Goal: Task Accomplishment & Management: Manage account settings

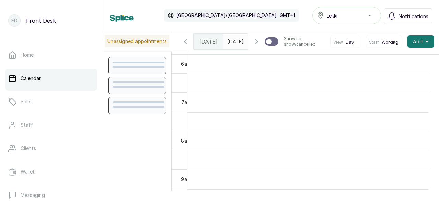
scroll to position [231, 0]
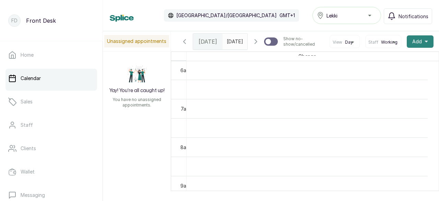
click at [413, 45] on span "Add" at bounding box center [417, 41] width 10 height 7
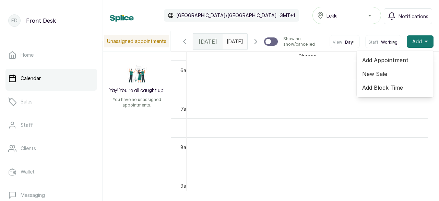
click at [395, 64] on span "Add Appointment" at bounding box center [395, 60] width 66 height 8
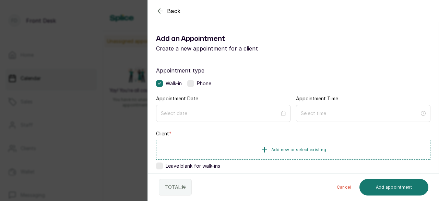
click at [160, 11] on icon "button" at bounding box center [160, 11] width 8 height 8
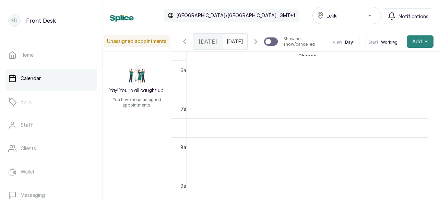
click at [419, 48] on button "Add +" at bounding box center [420, 41] width 27 height 12
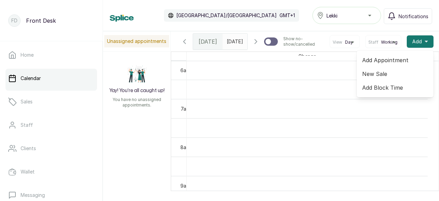
click at [379, 92] on span "Add Block Time" at bounding box center [395, 87] width 66 height 8
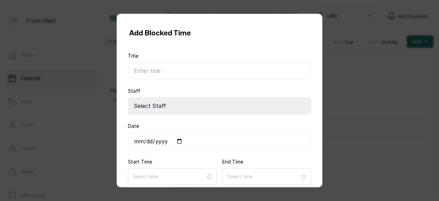
click at [162, 74] on input "Title" at bounding box center [219, 70] width 183 height 17
type input "booked"
click at [148, 100] on select "Select Staff Gbenga [PERSON_NAME] Technician Acrylic" at bounding box center [219, 105] width 183 height 17
select select "002d56ef-4010-4fa3-893e-01e964481bac"
click at [128, 97] on select "Select Staff Gbenga [PERSON_NAME] Technician Acrylic" at bounding box center [219, 105] width 183 height 17
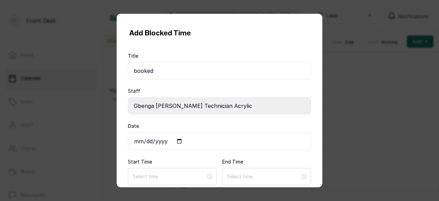
click at [171, 138] on input "Date" at bounding box center [219, 141] width 183 height 18
drag, startPoint x: 154, startPoint y: 138, endPoint x: 192, endPoint y: 154, distance: 41.2
click at [161, 141] on input "Date" at bounding box center [219, 141] width 183 height 18
click at [178, 141] on input "Date" at bounding box center [219, 141] width 183 height 18
type input "[DATE]"
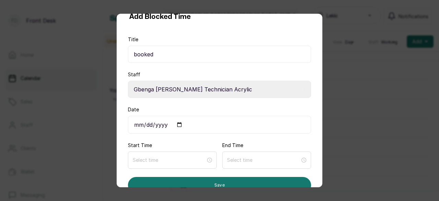
scroll to position [30, 0]
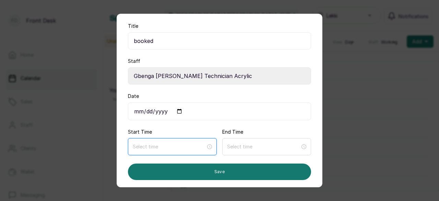
click at [161, 143] on input at bounding box center [169, 147] width 73 height 8
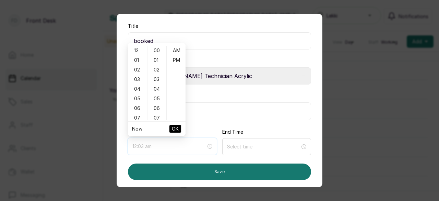
type input "12:02 am"
click at [139, 51] on div "12" at bounding box center [137, 51] width 16 height 10
click at [158, 105] on div "30" at bounding box center [157, 106] width 16 height 10
type input "12:30 pm"
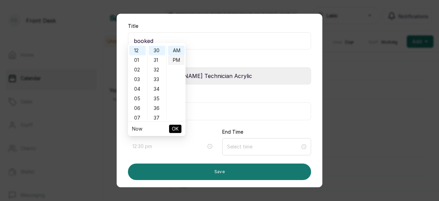
click at [175, 62] on div "PM" at bounding box center [176, 60] width 16 height 10
drag, startPoint x: 174, startPoint y: 128, endPoint x: 197, endPoint y: 148, distance: 30.1
click at [174, 128] on span "OK" at bounding box center [175, 128] width 7 height 13
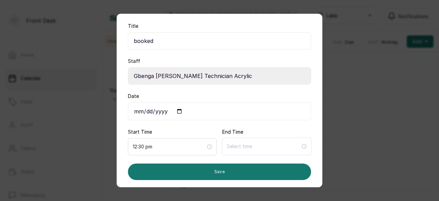
click at [238, 145] on input at bounding box center [264, 146] width 74 height 8
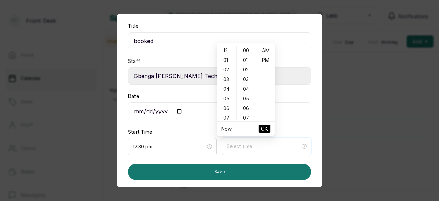
type input "12:07 am"
type input "12:00 pm"
type input "12:00 am"
type input "7:00 am"
click at [228, 59] on div "01" at bounding box center [227, 60] width 16 height 10
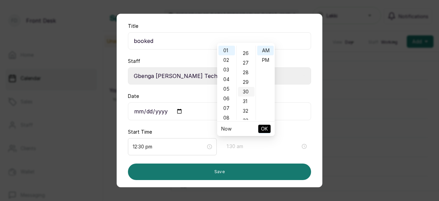
click at [248, 91] on div "30" at bounding box center [246, 92] width 16 height 10
type input "1:30 pm"
click at [263, 60] on div "PM" at bounding box center [265, 60] width 16 height 10
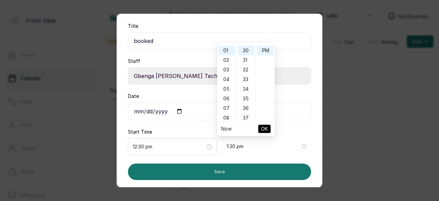
click at [260, 130] on button "OK" at bounding box center [264, 129] width 12 height 8
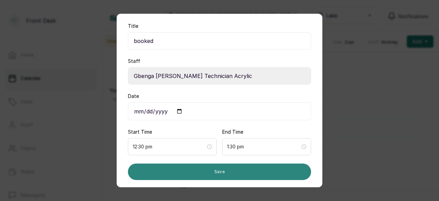
click at [228, 170] on button "Save" at bounding box center [219, 171] width 183 height 16
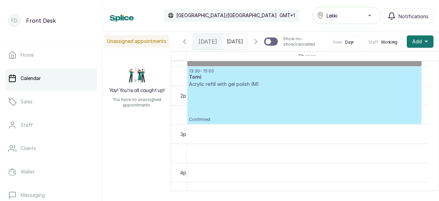
scroll to position [515, 0]
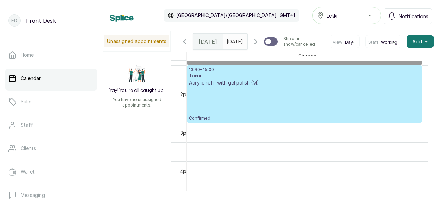
click at [245, 105] on p "Confirmed" at bounding box center [304, 103] width 231 height 35
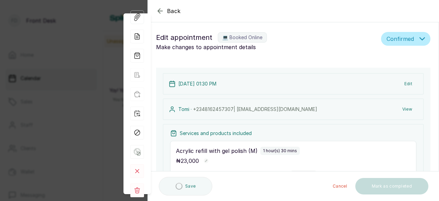
scroll to position [0, 0]
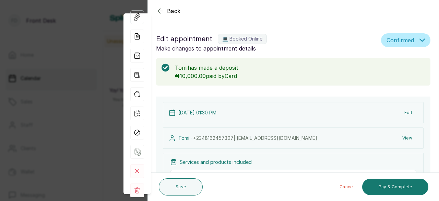
click at [159, 10] on icon "button" at bounding box center [160, 11] width 8 height 8
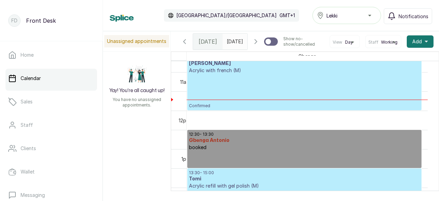
click at [213, 95] on p "Confirmed" at bounding box center [304, 91] width 231 height 35
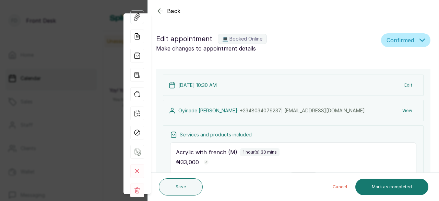
type input "10:30 am"
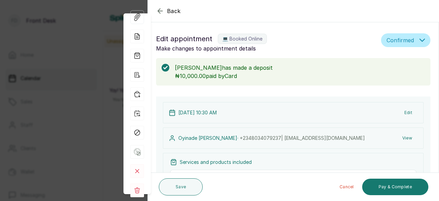
click at [161, 9] on icon "button" at bounding box center [160, 11] width 8 height 8
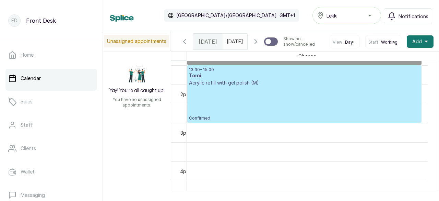
click at [217, 110] on p "Confirmed" at bounding box center [304, 103] width 231 height 35
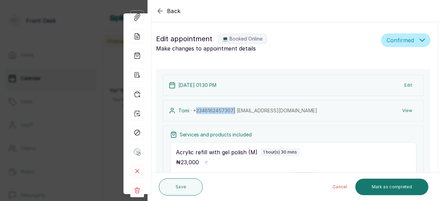
type input "1:30 pm"
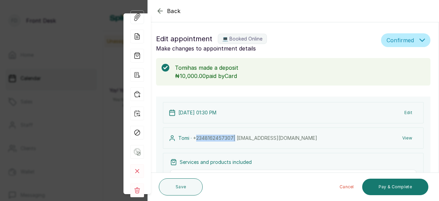
click at [162, 9] on icon "button" at bounding box center [160, 11] width 8 height 8
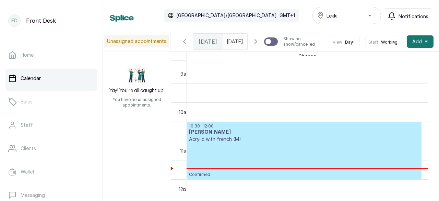
click at [414, 19] on span "Notifications" at bounding box center [414, 16] width 30 height 7
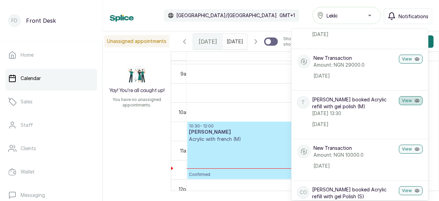
click at [400, 105] on button "View" at bounding box center [411, 100] width 24 height 9
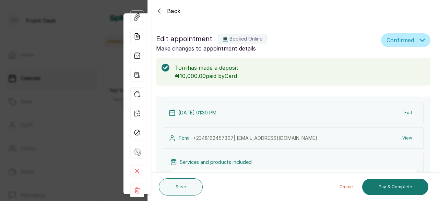
click at [162, 11] on icon "button" at bounding box center [160, 11] width 8 height 8
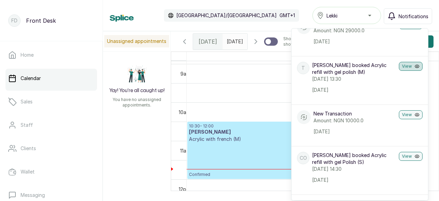
click at [406, 71] on button "View" at bounding box center [411, 66] width 24 height 9
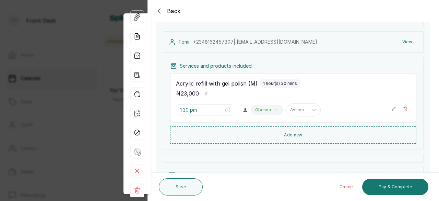
click at [161, 8] on icon "button" at bounding box center [160, 11] width 8 height 8
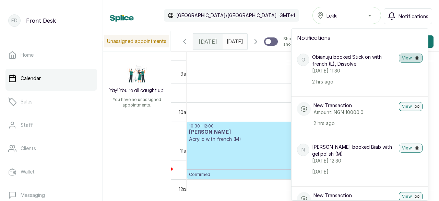
click at [399, 57] on button "View" at bounding box center [411, 58] width 24 height 9
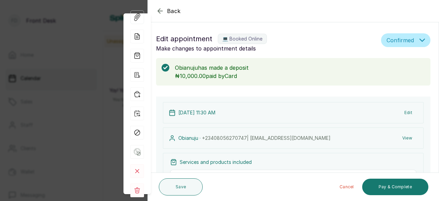
click at [160, 11] on icon "button" at bounding box center [160, 11] width 8 height 8
